Goal: Task Accomplishment & Management: Manage account settings

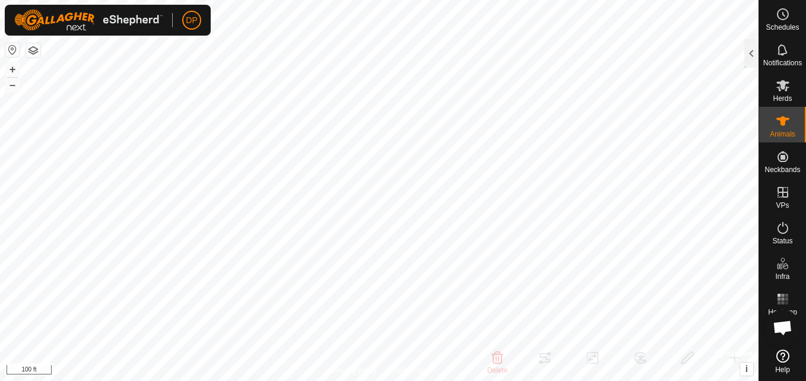
scroll to position [674, 0]
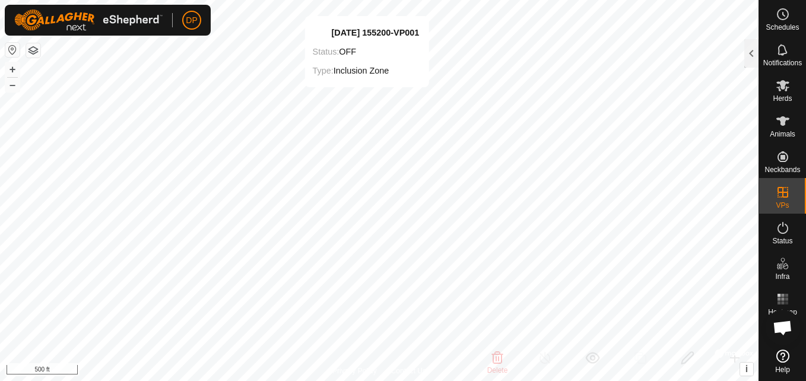
checkbox input "false"
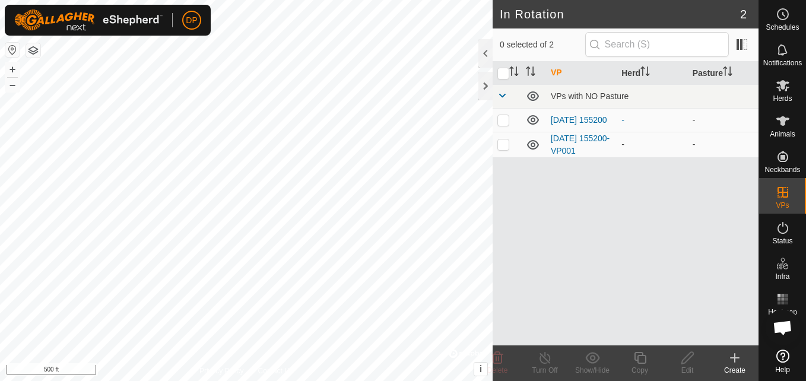
scroll to position [674, 0]
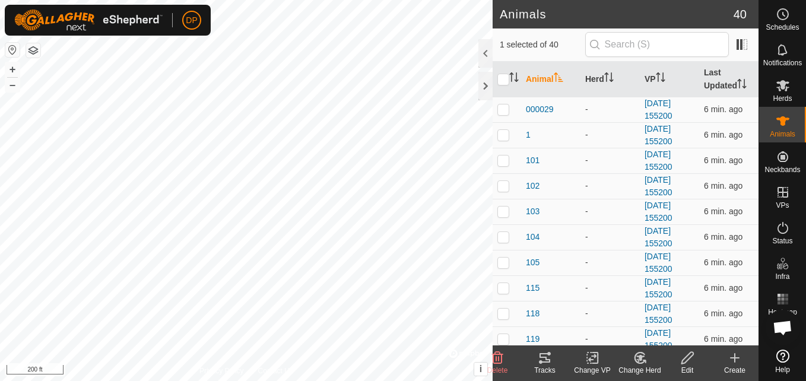
click at [542, 363] on icon at bounding box center [544, 357] width 11 height 9
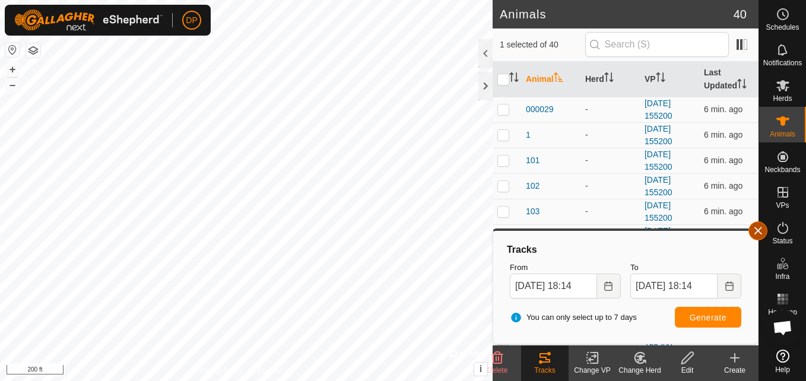
click at [756, 228] on button "button" at bounding box center [757, 230] width 19 height 19
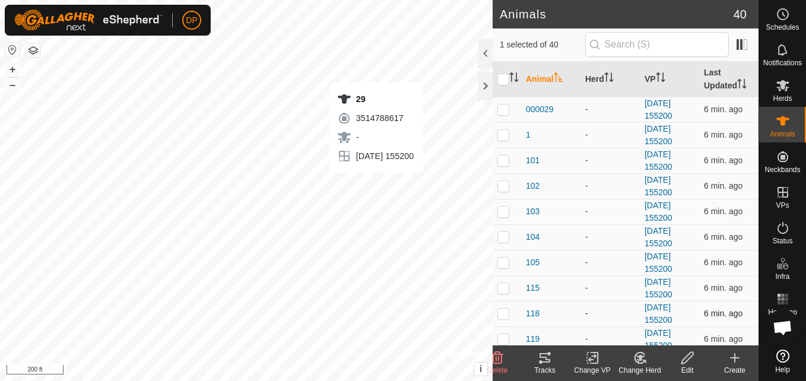
checkbox input "false"
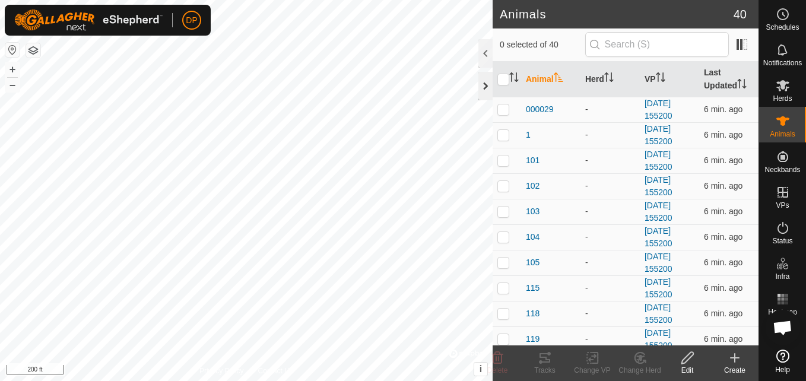
click at [484, 82] on div at bounding box center [485, 86] width 14 height 28
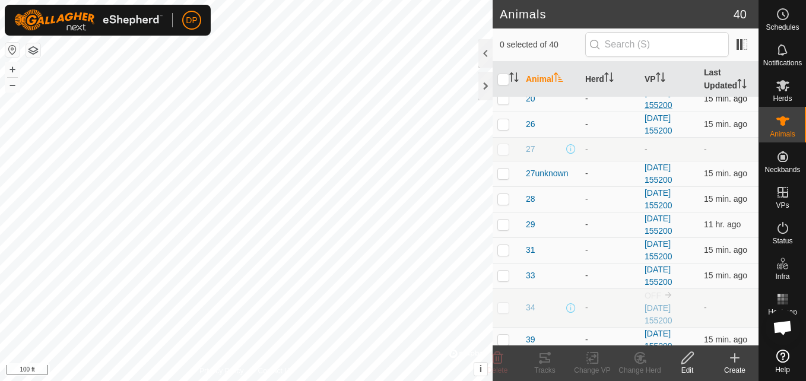
scroll to position [475, 0]
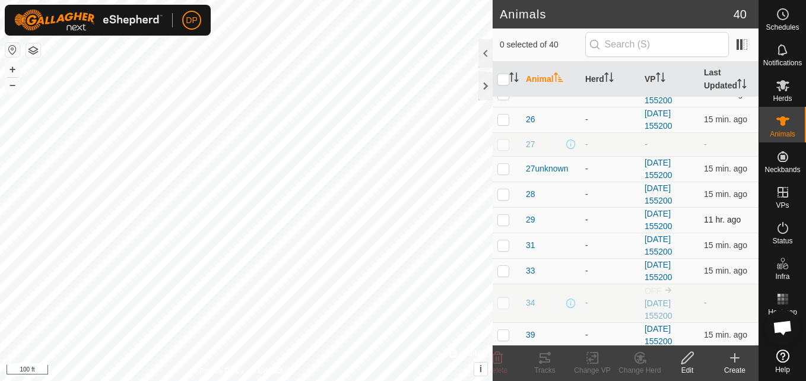
click at [503, 218] on p-checkbox at bounding box center [503, 219] width 12 height 9
checkbox input "false"
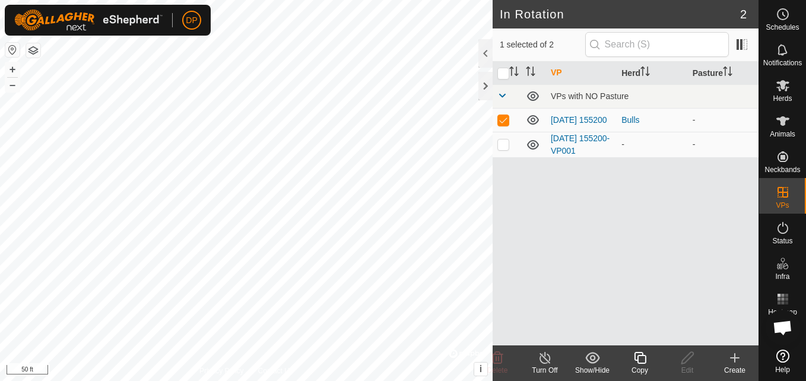
checkbox input "false"
checkbox input "true"
checkbox input "false"
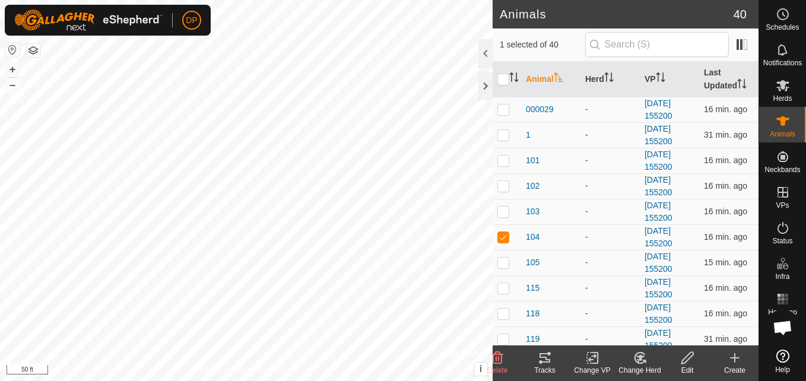
click at [543, 359] on icon at bounding box center [545, 358] width 14 height 14
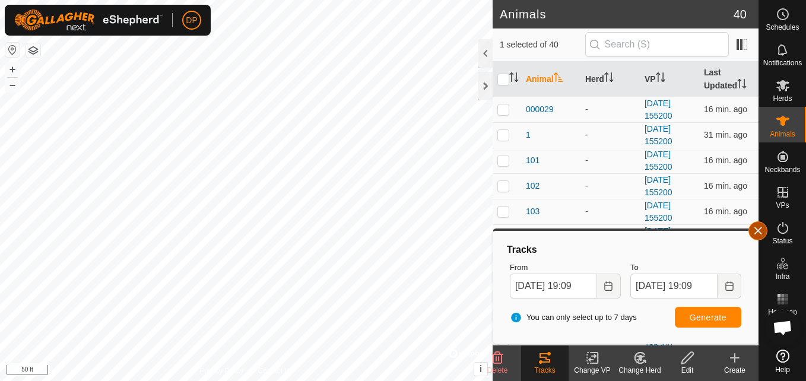
click at [757, 230] on button "button" at bounding box center [757, 230] width 19 height 19
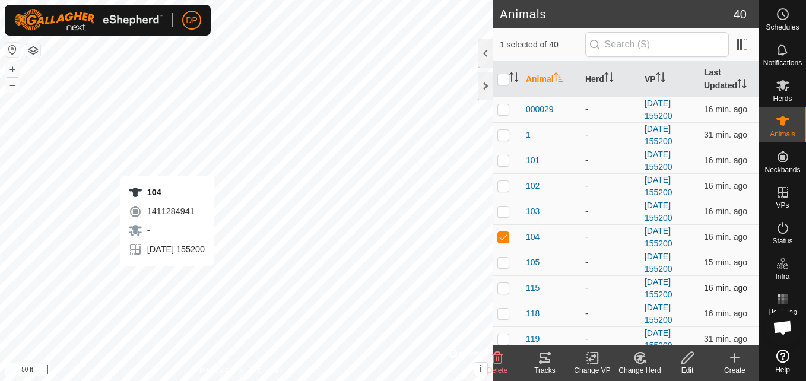
checkbox input "false"
click at [544, 357] on icon at bounding box center [544, 357] width 11 height 9
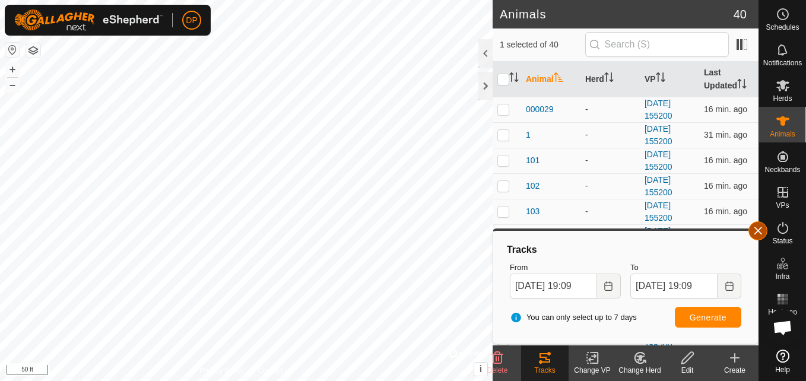
click at [756, 231] on button "button" at bounding box center [757, 230] width 19 height 19
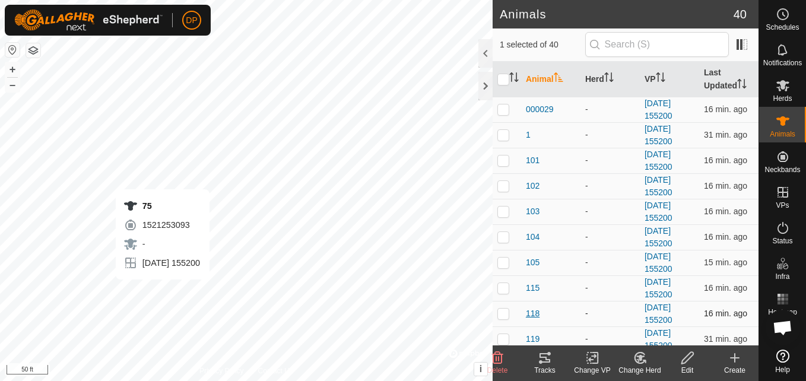
checkbox input "false"
click at [542, 358] on icon at bounding box center [545, 358] width 14 height 14
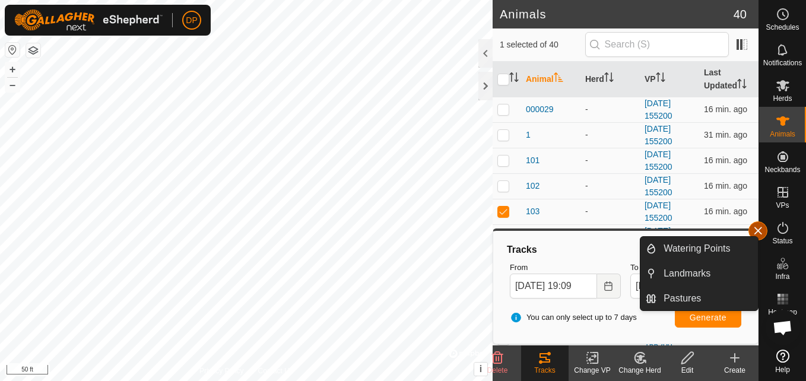
click at [752, 230] on button "button" at bounding box center [757, 230] width 19 height 19
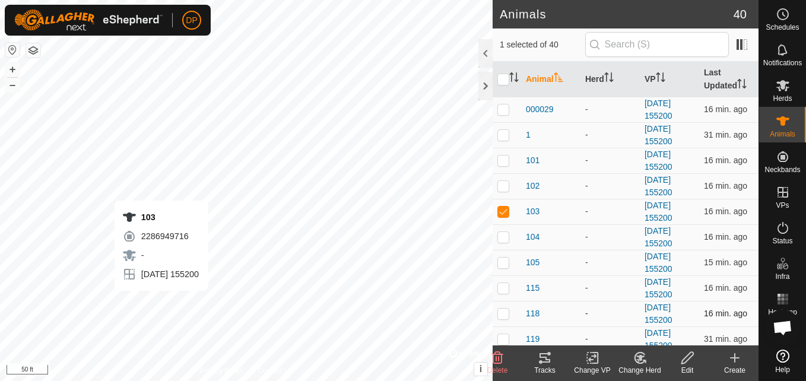
checkbox input "false"
click at [547, 364] on icon at bounding box center [545, 358] width 14 height 14
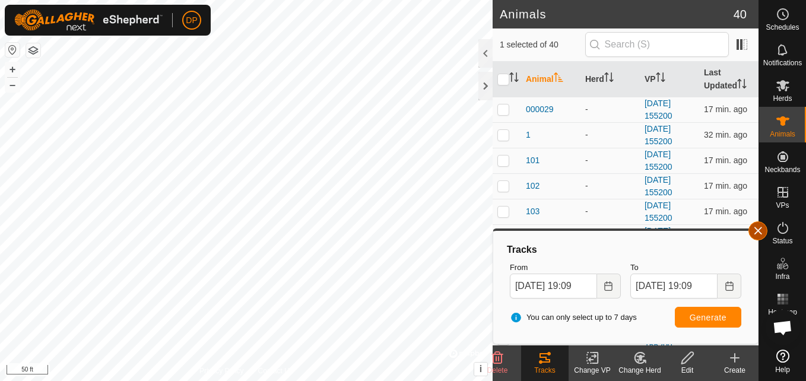
click at [755, 233] on button "button" at bounding box center [757, 230] width 19 height 19
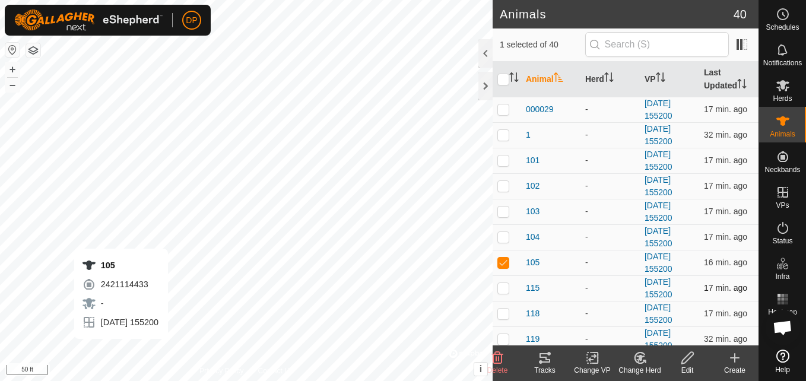
checkbox input "false"
click at [542, 360] on icon at bounding box center [545, 358] width 14 height 14
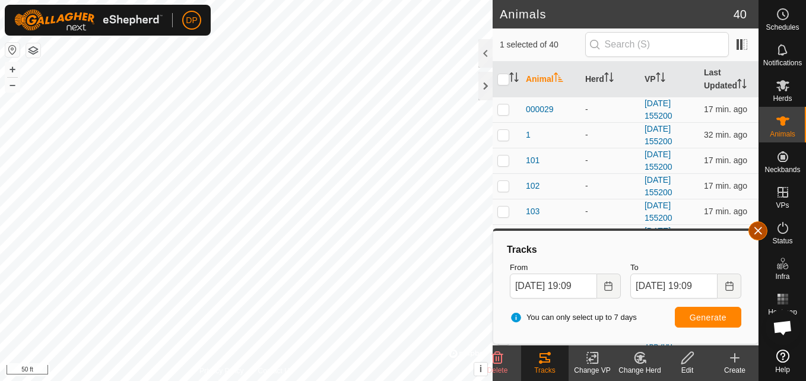
click at [759, 229] on button "button" at bounding box center [757, 230] width 19 height 19
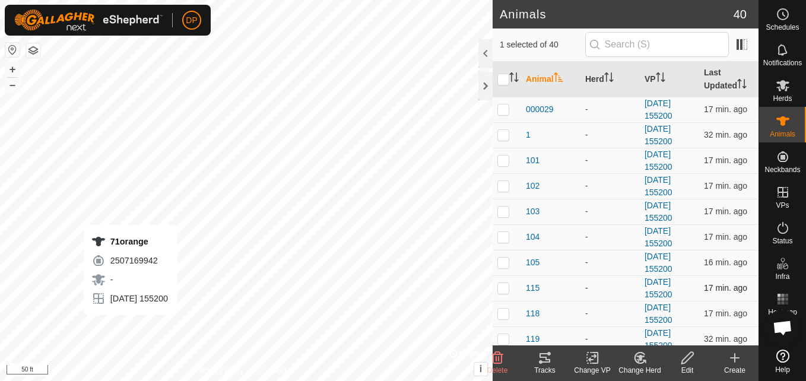
checkbox input "false"
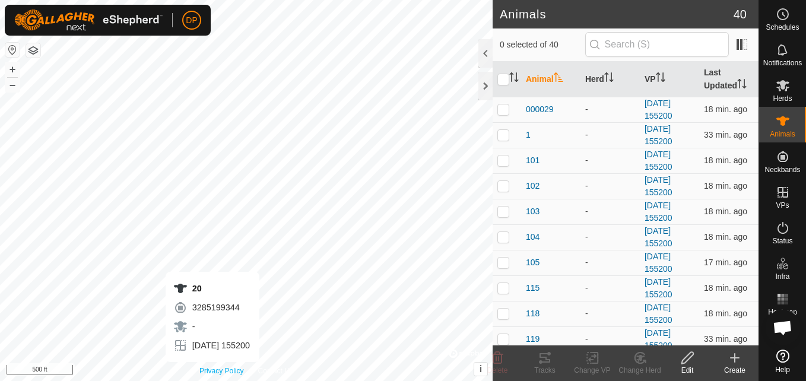
click at [212, 370] on div "Privacy Policy Contact Us 20 3285199344 - 2025-08-31 155200 + – ⇧ i © Mapbox , …" at bounding box center [246, 190] width 492 height 381
click at [497, 336] on p-checkbox at bounding box center [503, 338] width 12 height 9
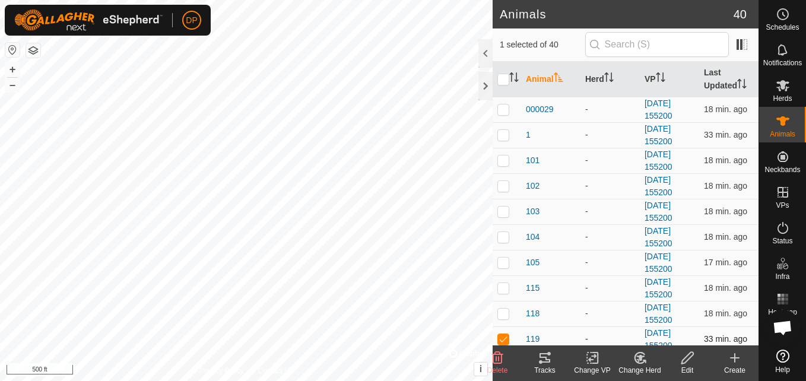
click at [502, 340] on p-checkbox at bounding box center [503, 338] width 12 height 9
checkbox input "false"
click at [540, 361] on icon at bounding box center [544, 357] width 11 height 9
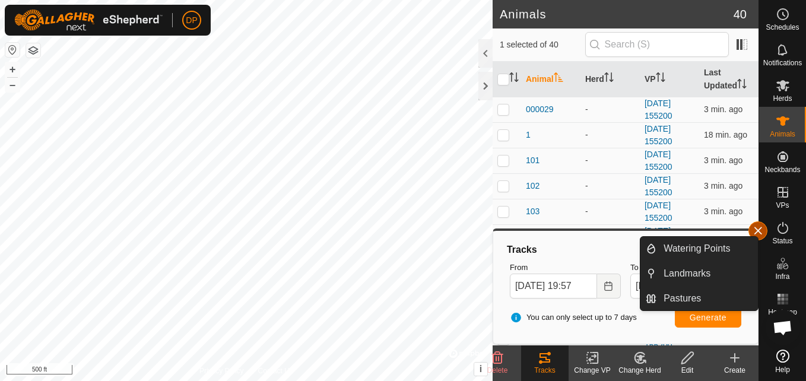
click at [756, 230] on button "button" at bounding box center [757, 230] width 19 height 19
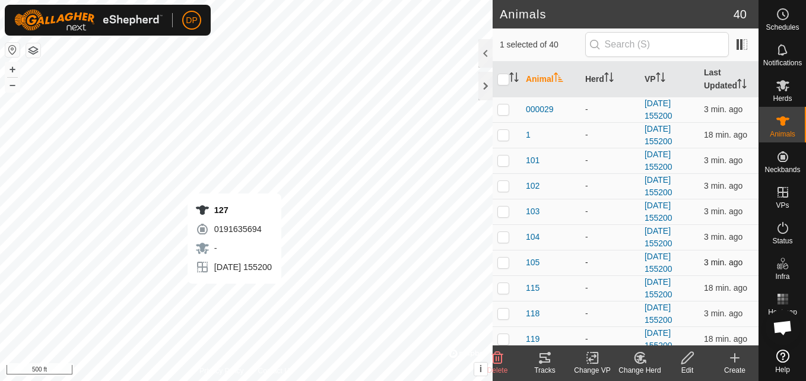
checkbox input "false"
click at [542, 358] on icon at bounding box center [544, 357] width 11 height 9
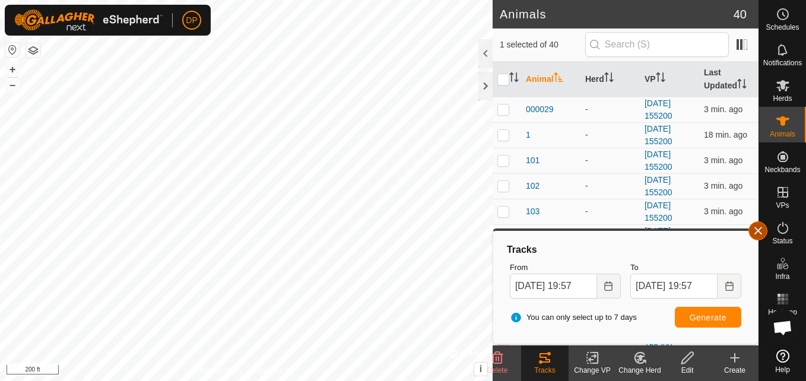
click at [763, 230] on button "button" at bounding box center [757, 230] width 19 height 19
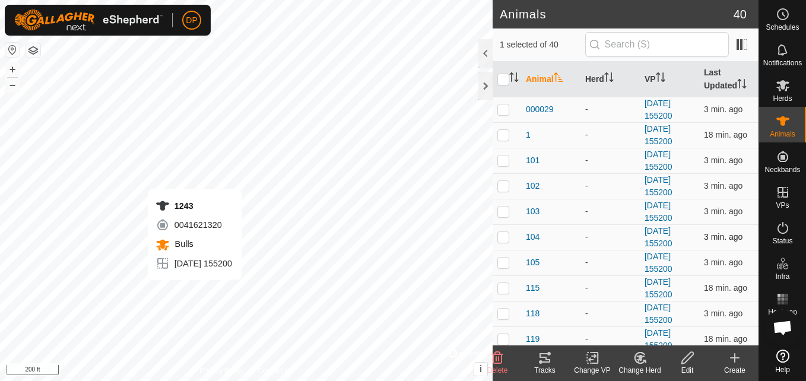
checkbox input "false"
click at [546, 360] on icon at bounding box center [544, 357] width 11 height 9
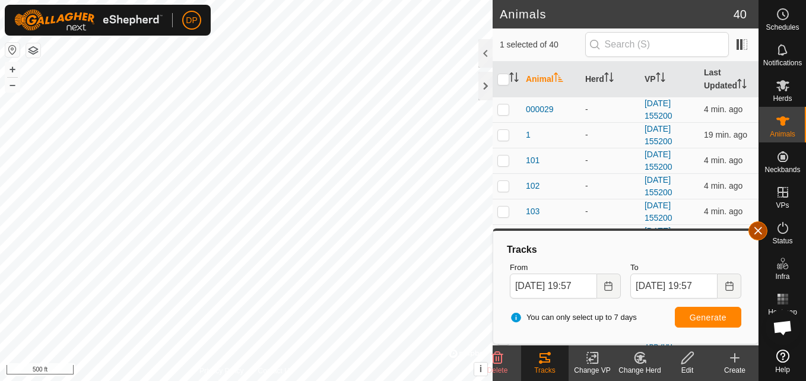
click at [761, 231] on button "button" at bounding box center [757, 230] width 19 height 19
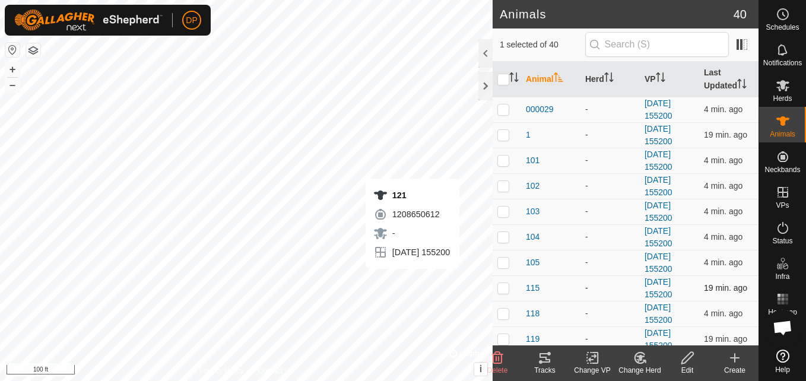
checkbox input "false"
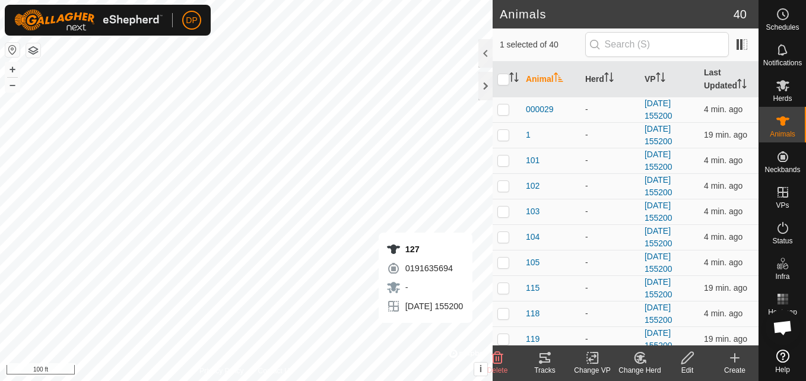
click at [542, 355] on icon at bounding box center [545, 358] width 14 height 14
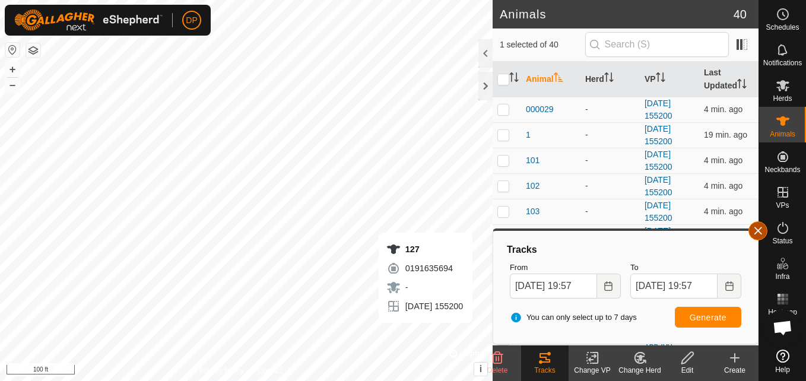
click at [759, 227] on button "button" at bounding box center [757, 230] width 19 height 19
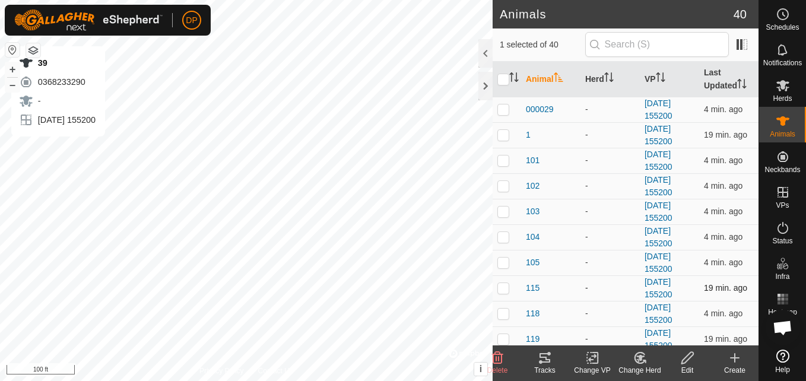
checkbox input "false"
click at [539, 358] on icon at bounding box center [545, 358] width 14 height 14
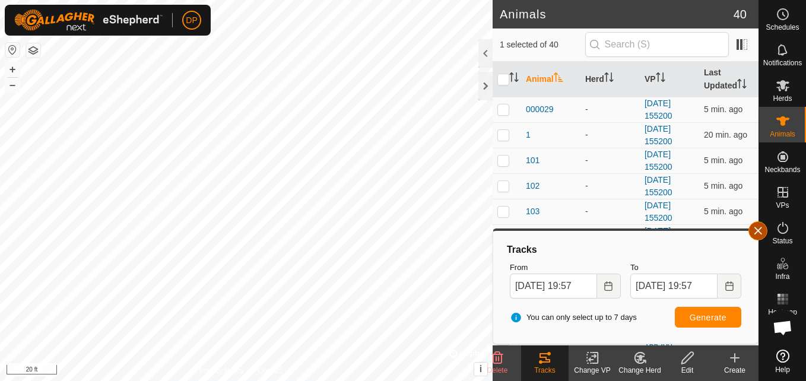
click at [758, 231] on button "button" at bounding box center [757, 230] width 19 height 19
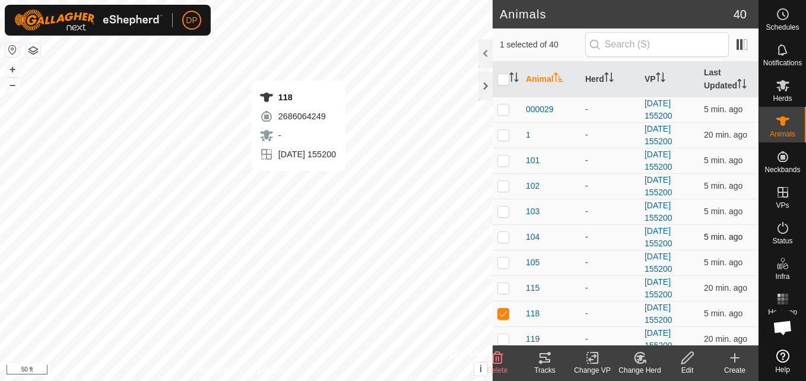
checkbox input "false"
